Goal: Check status: Check status

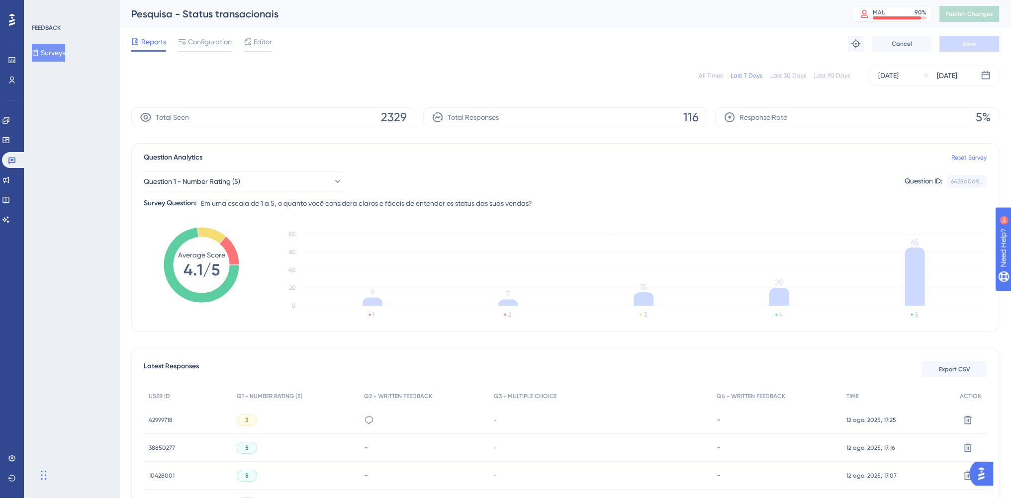
click at [350, 73] on div "All Times Last 7 Days Last 30 Days Last 90 Days Aug 06 2025 Aug 12 2025" at bounding box center [564, 76] width 867 height 20
click at [10, 179] on link at bounding box center [6, 180] width 8 height 16
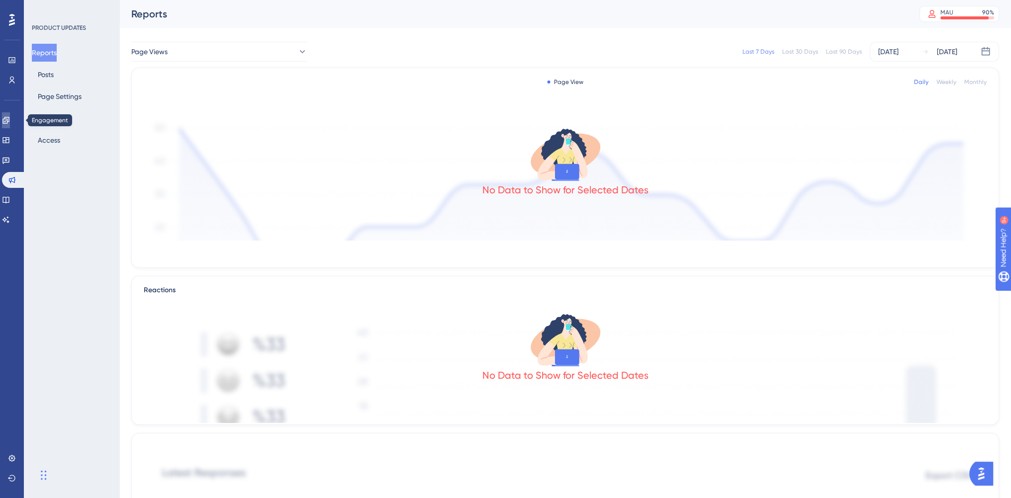
click at [9, 120] on icon at bounding box center [5, 120] width 6 height 6
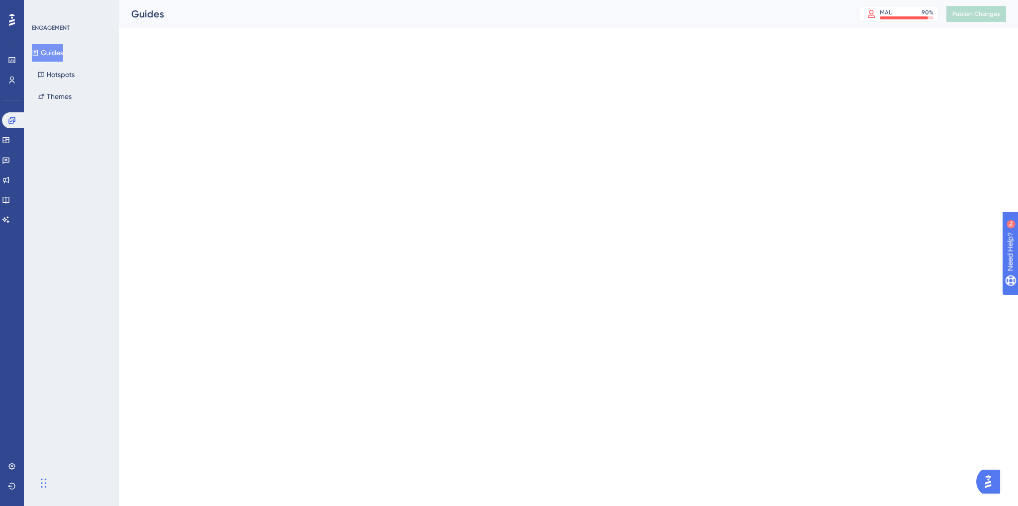
click at [45, 52] on button "Guides" at bounding box center [47, 53] width 31 height 18
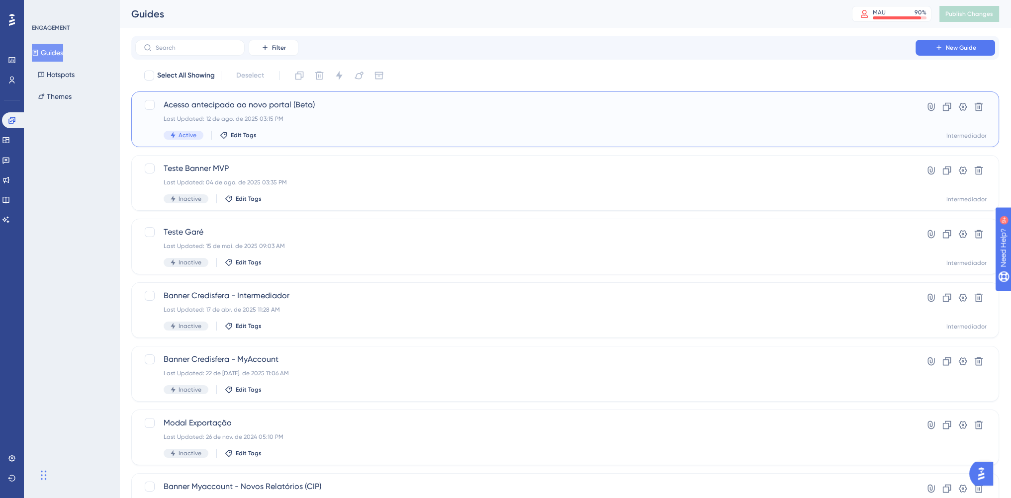
click at [356, 113] on div "Acesso antecipado ao novo portal (Beta) Last Updated: 12 de ago. de 2025 03:15 …" at bounding box center [525, 119] width 723 height 41
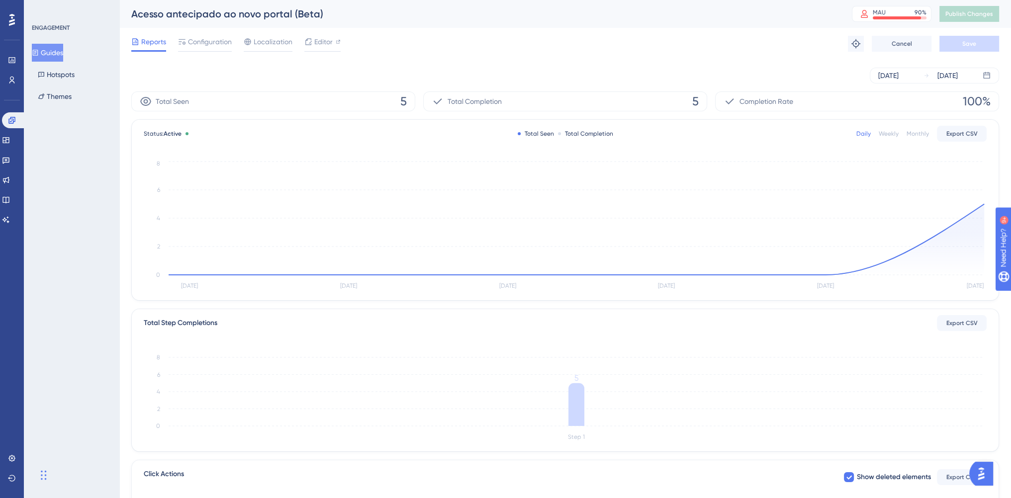
click at [505, 64] on div "Aug 06 2025 Aug 12 2025" at bounding box center [564, 76] width 867 height 32
